Goal: Information Seeking & Learning: Learn about a topic

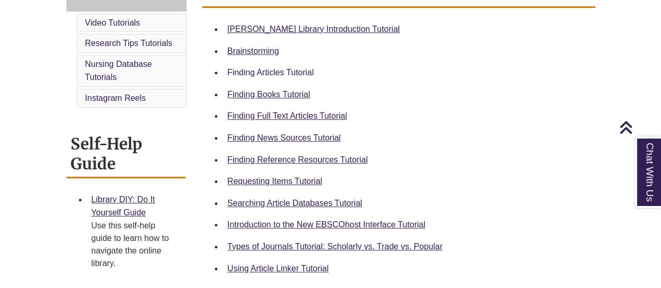
scroll to position [261, 0]
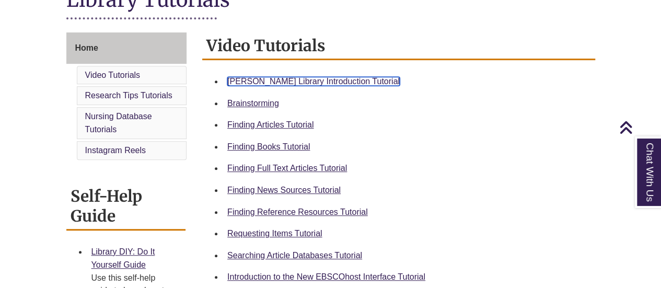
click at [245, 82] on link "[PERSON_NAME] Library Introduction Tutorial" at bounding box center [313, 81] width 172 height 9
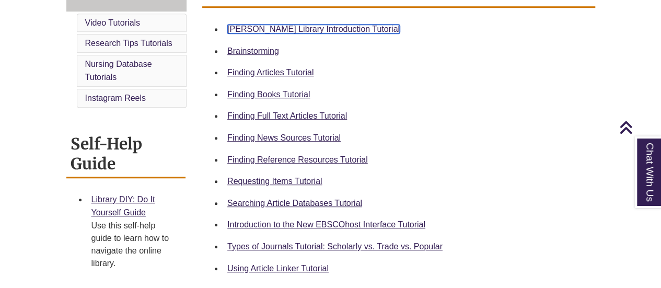
scroll to position [0, 0]
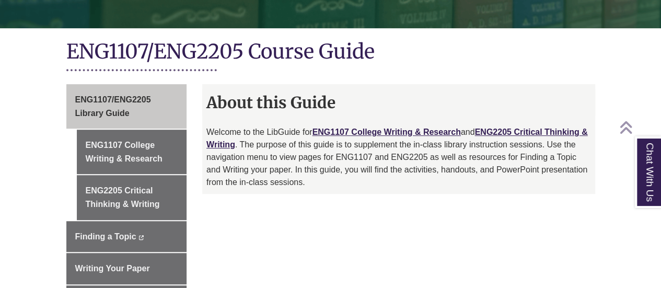
scroll to position [225, 0]
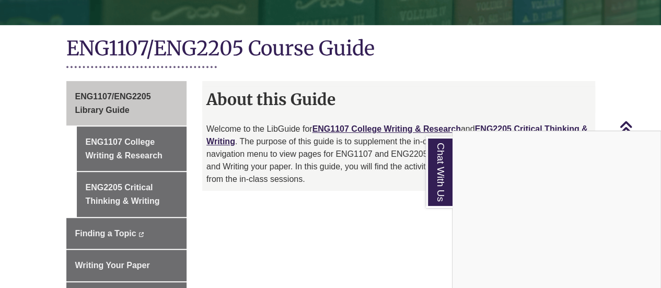
click at [354, 114] on div "Chat With Us" at bounding box center [330, 144] width 661 height 288
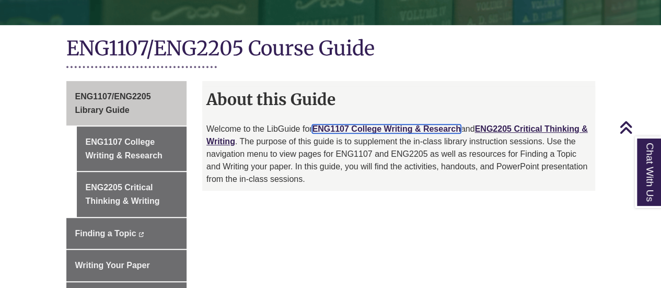
click at [330, 124] on link "ENG1107 College Writing & Research" at bounding box center [386, 128] width 148 height 9
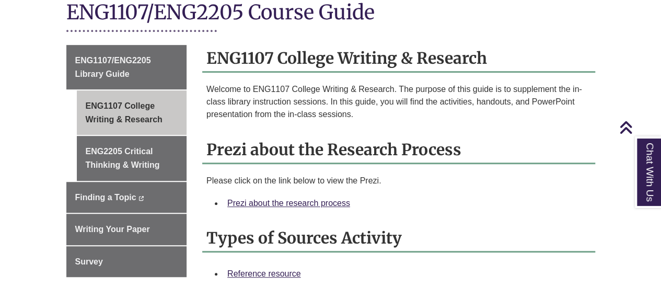
scroll to position [314, 0]
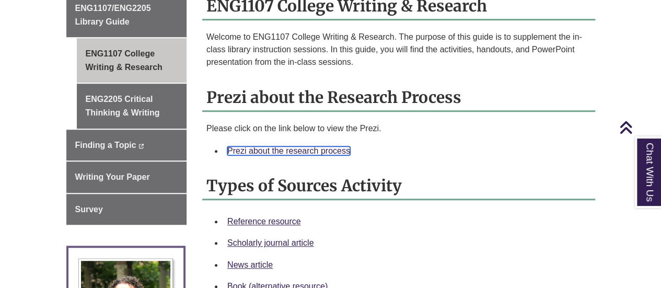
click at [293, 146] on link "Prezi about the research process" at bounding box center [288, 150] width 123 height 9
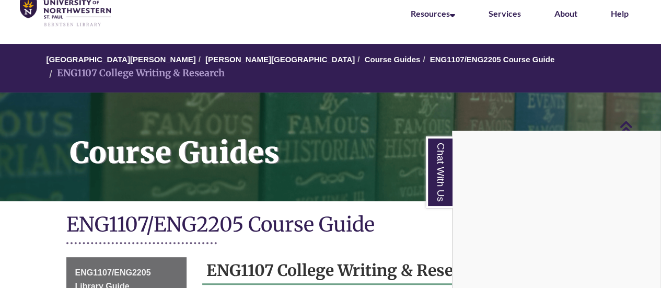
scroll to position [0, 0]
